Goal: Use online tool/utility

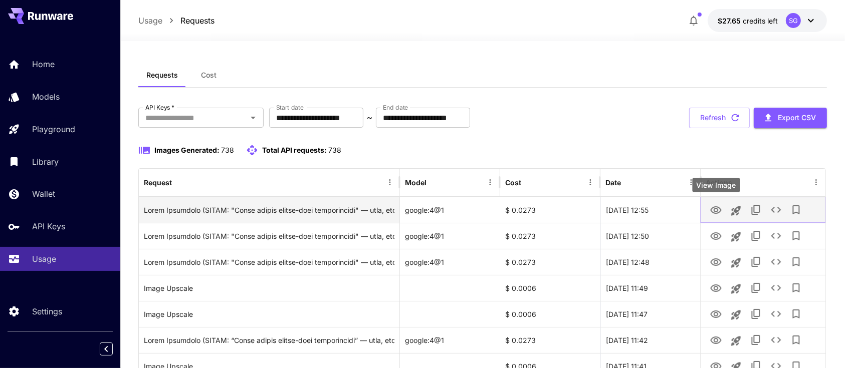
click at [716, 213] on icon "View Image" at bounding box center [716, 211] width 12 height 12
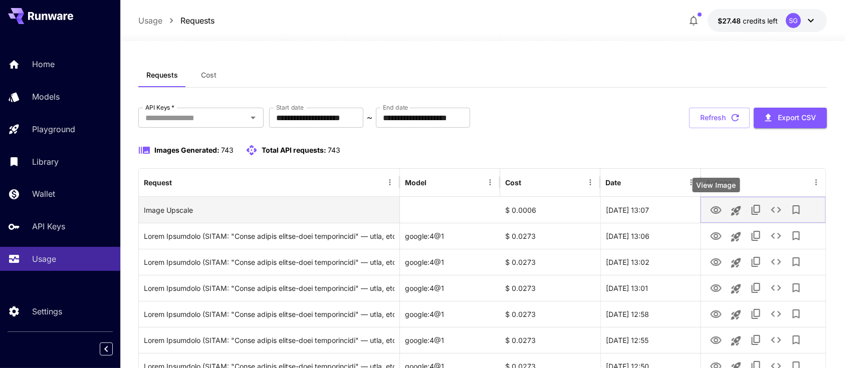
click at [716, 212] on icon "View Image" at bounding box center [715, 211] width 11 height 8
click at [733, 209] on icon "Launch in playground" at bounding box center [736, 211] width 10 height 10
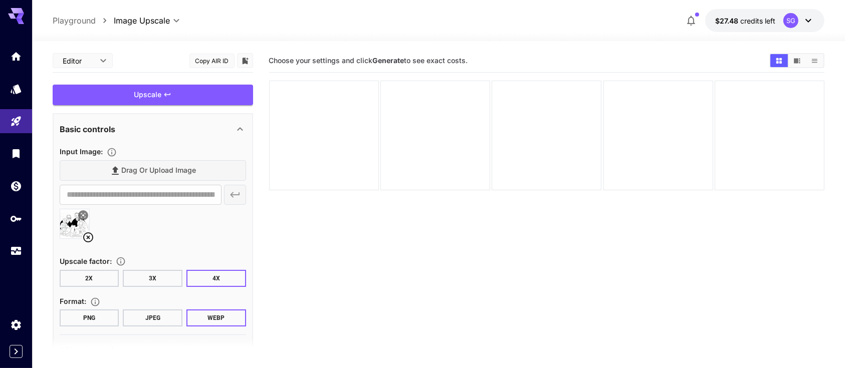
click at [83, 214] on icon at bounding box center [83, 216] width 6 height 6
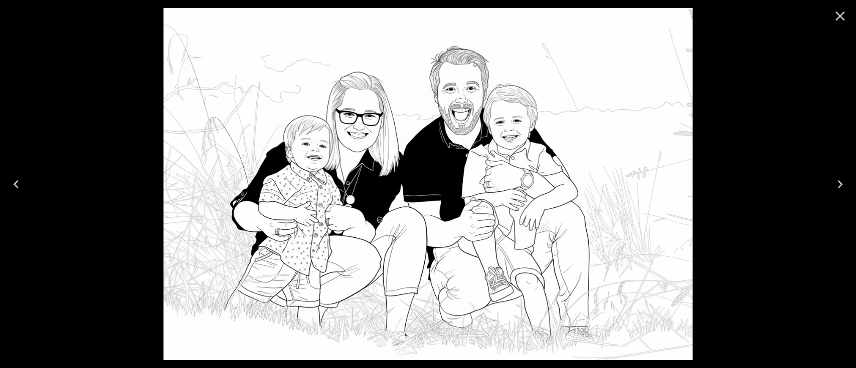
click at [838, 14] on icon "Close" at bounding box center [840, 17] width 10 height 10
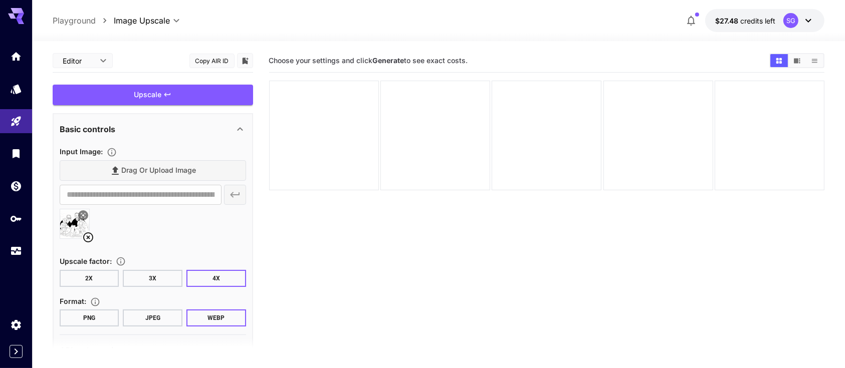
click at [86, 217] on button at bounding box center [83, 216] width 10 height 10
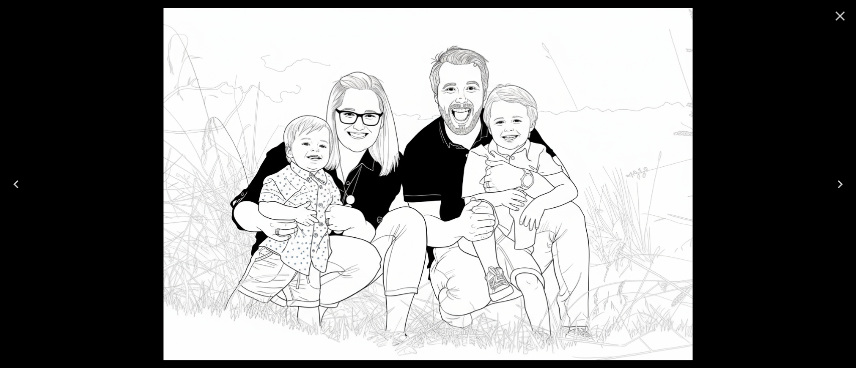
click at [838, 15] on icon "Close" at bounding box center [840, 16] width 16 height 16
